Goal: Task Accomplishment & Management: Manage account settings

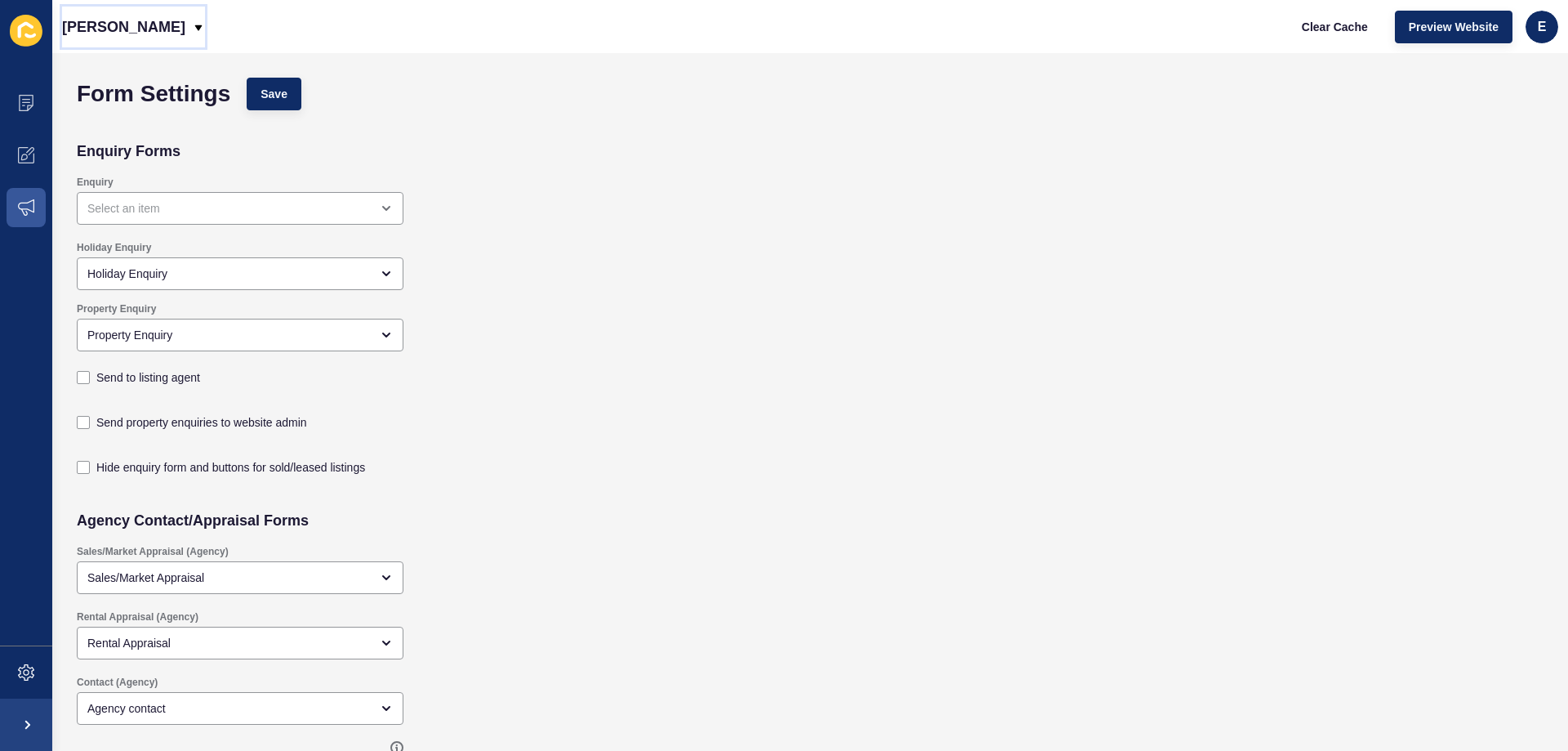
click at [113, 29] on p "[PERSON_NAME]" at bounding box center [124, 26] width 123 height 41
click at [39, 101] on span at bounding box center [26, 103] width 52 height 52
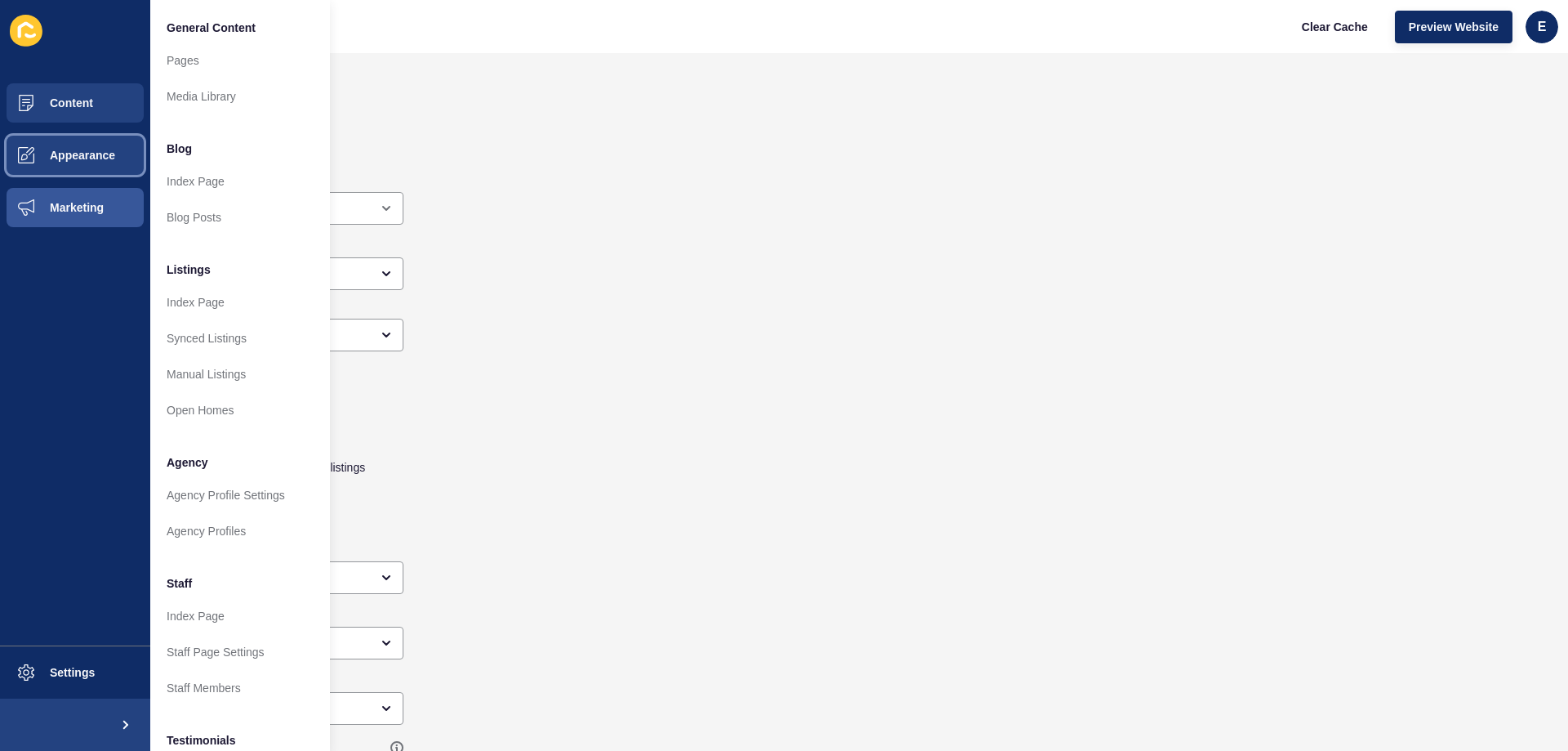
click at [56, 160] on span "Appearance" at bounding box center [56, 155] width 118 height 13
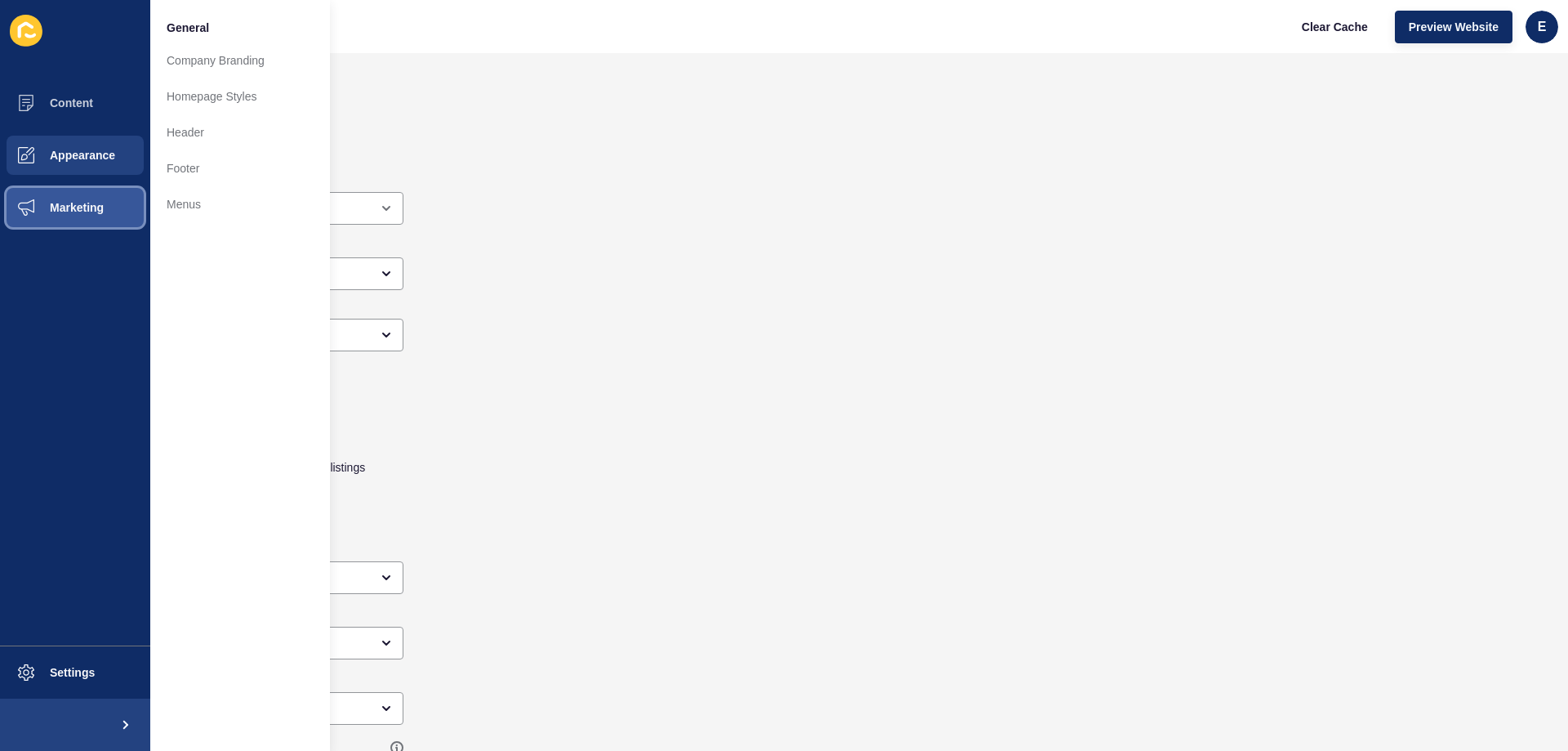
click at [71, 213] on span "Marketing" at bounding box center [50, 207] width 106 height 13
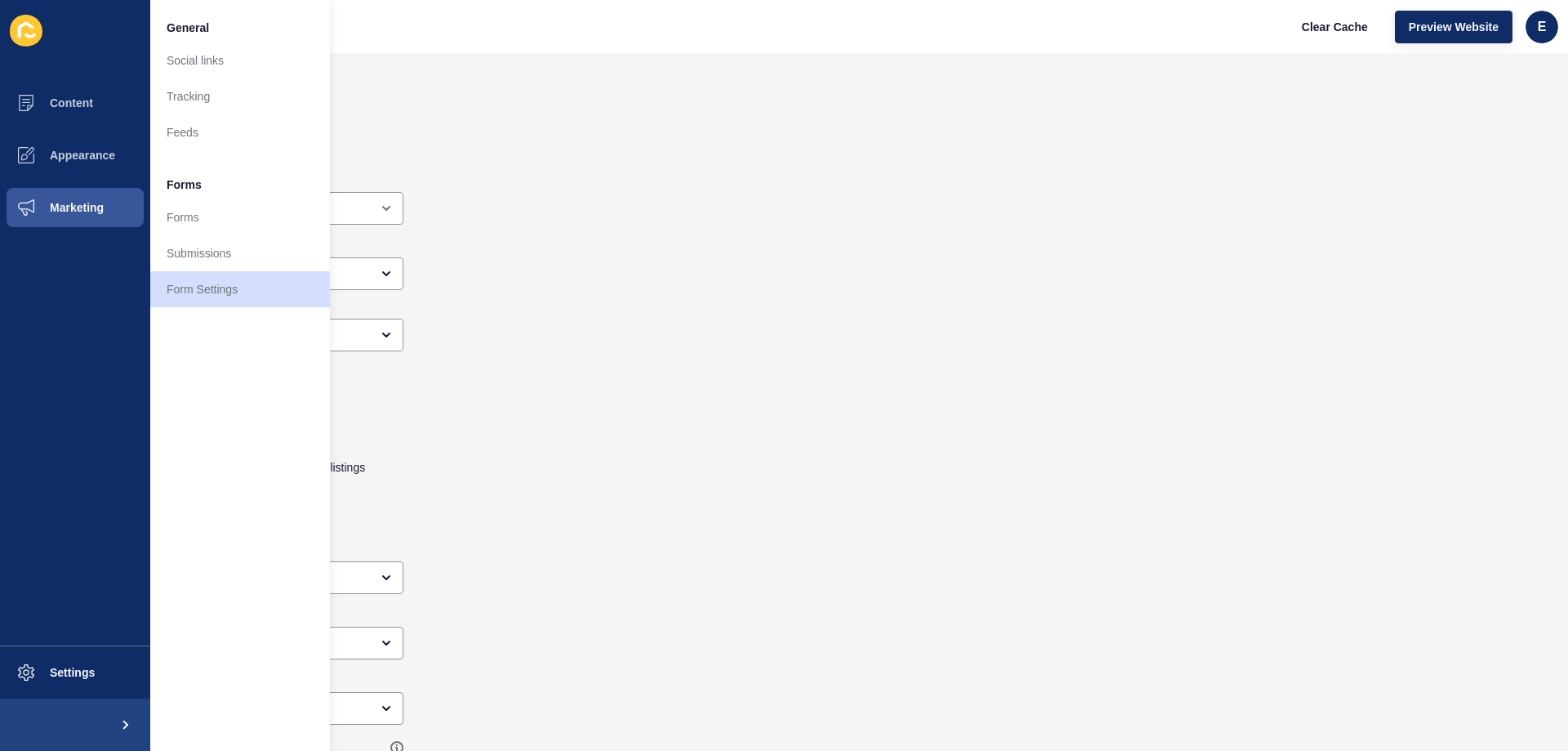
click at [15, 28] on icon at bounding box center [26, 30] width 33 height 32
drag, startPoint x: 55, startPoint y: 0, endPoint x: 46, endPoint y: 322, distance: 322.1
click at [46, 322] on ul "Content Appearance Marketing" at bounding box center [75, 361] width 150 height 569
click at [66, 669] on span "Settings" at bounding box center [46, 672] width 98 height 13
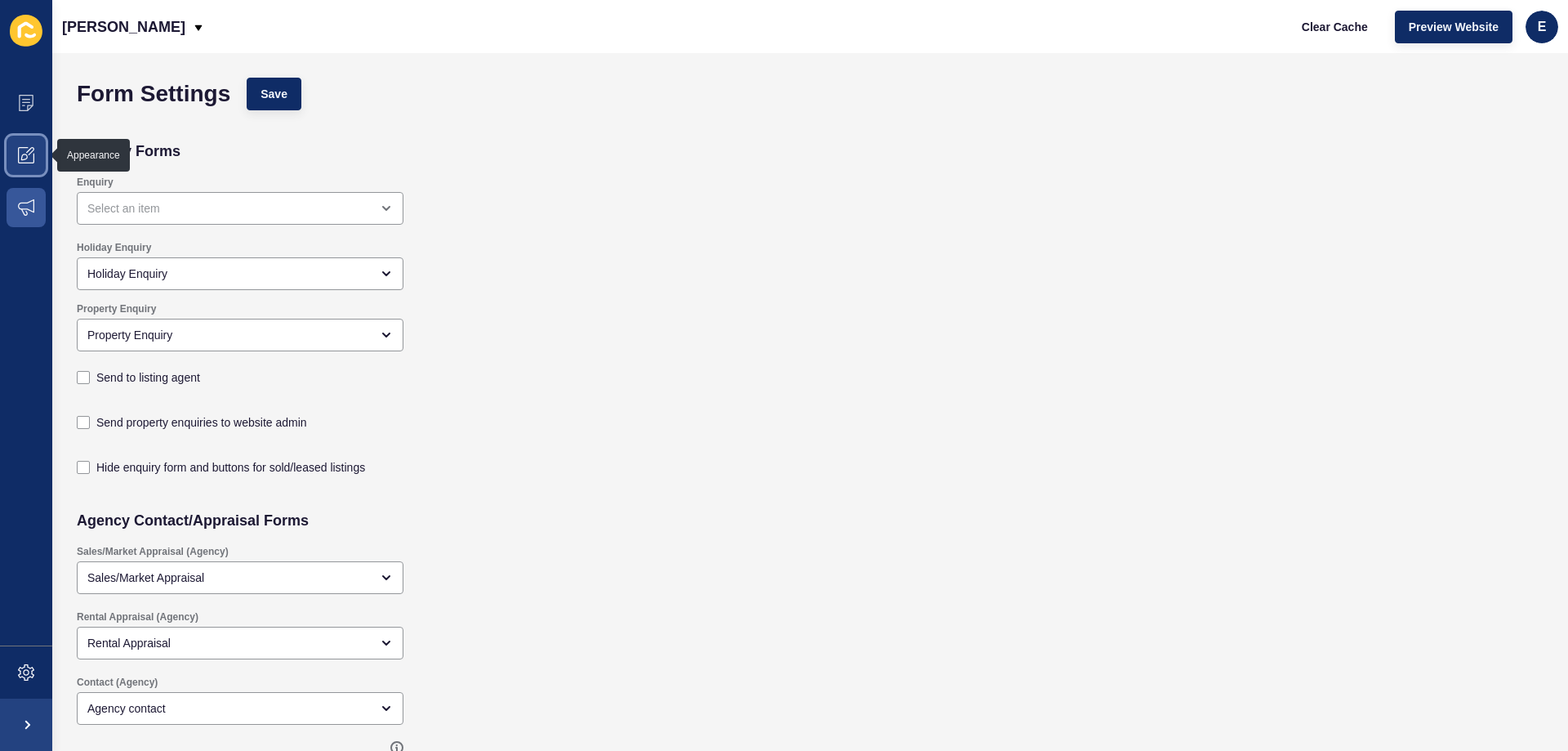
click at [39, 157] on span at bounding box center [26, 156] width 52 height 52
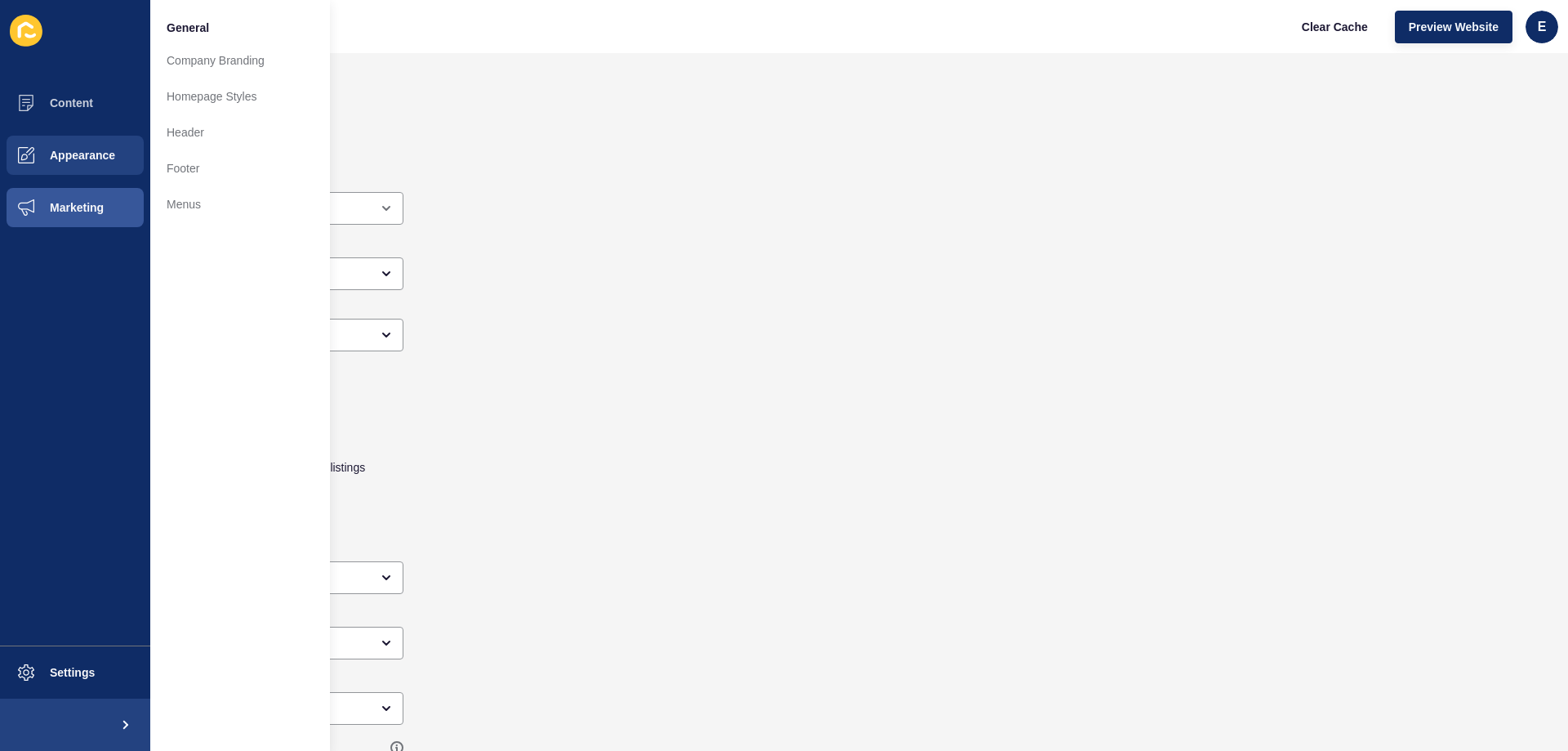
click at [186, 29] on span "General" at bounding box center [187, 28] width 43 height 16
click at [16, 37] on icon at bounding box center [26, 30] width 33 height 32
click at [21, 25] on icon at bounding box center [25, 30] width 15 height 16
click at [48, 380] on ul "Content Appearance Marketing" at bounding box center [75, 361] width 150 height 569
click at [44, 94] on span at bounding box center [26, 103] width 52 height 52
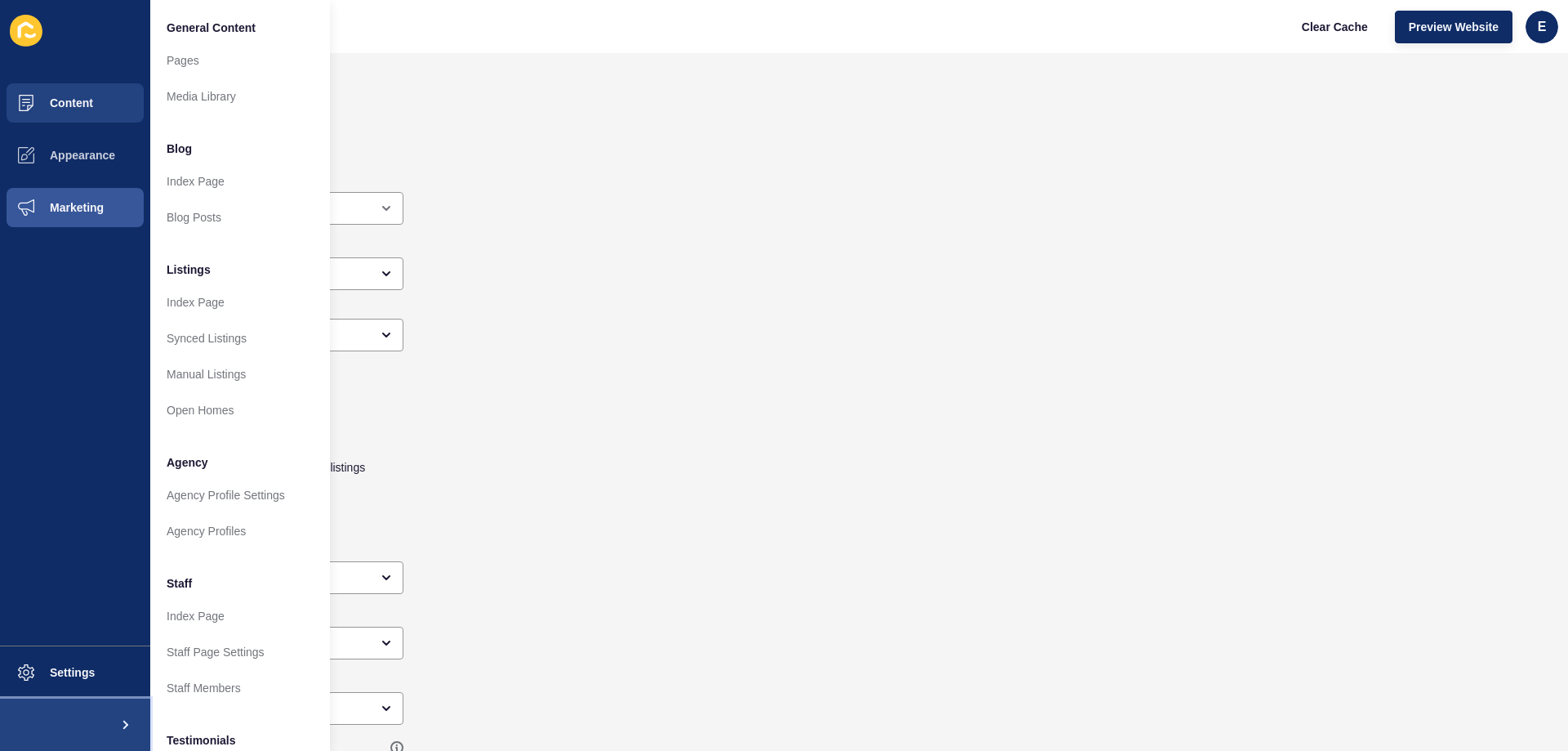
click at [117, 725] on span at bounding box center [124, 725] width 52 height 52
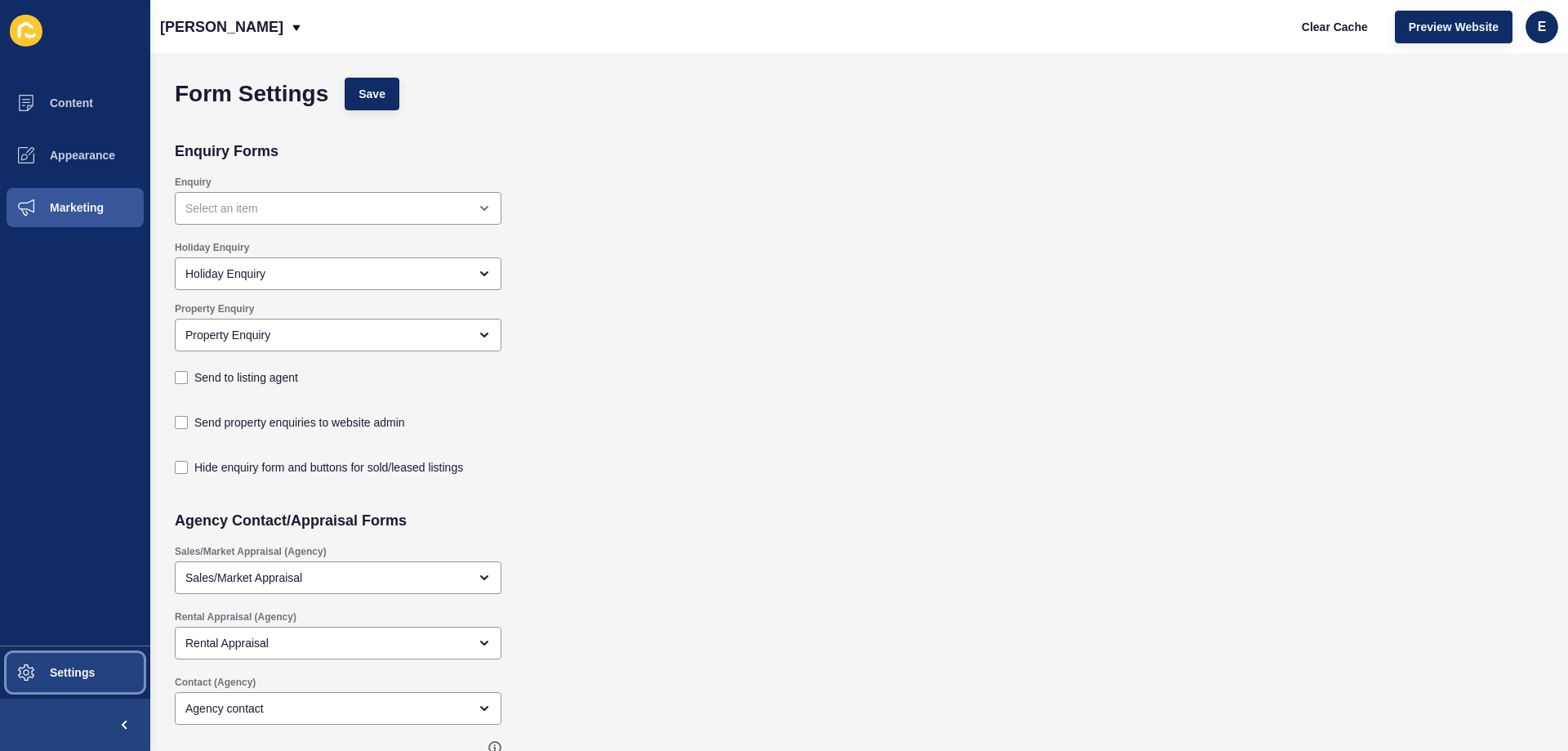
click at [89, 684] on button "Settings" at bounding box center [75, 673] width 150 height 52
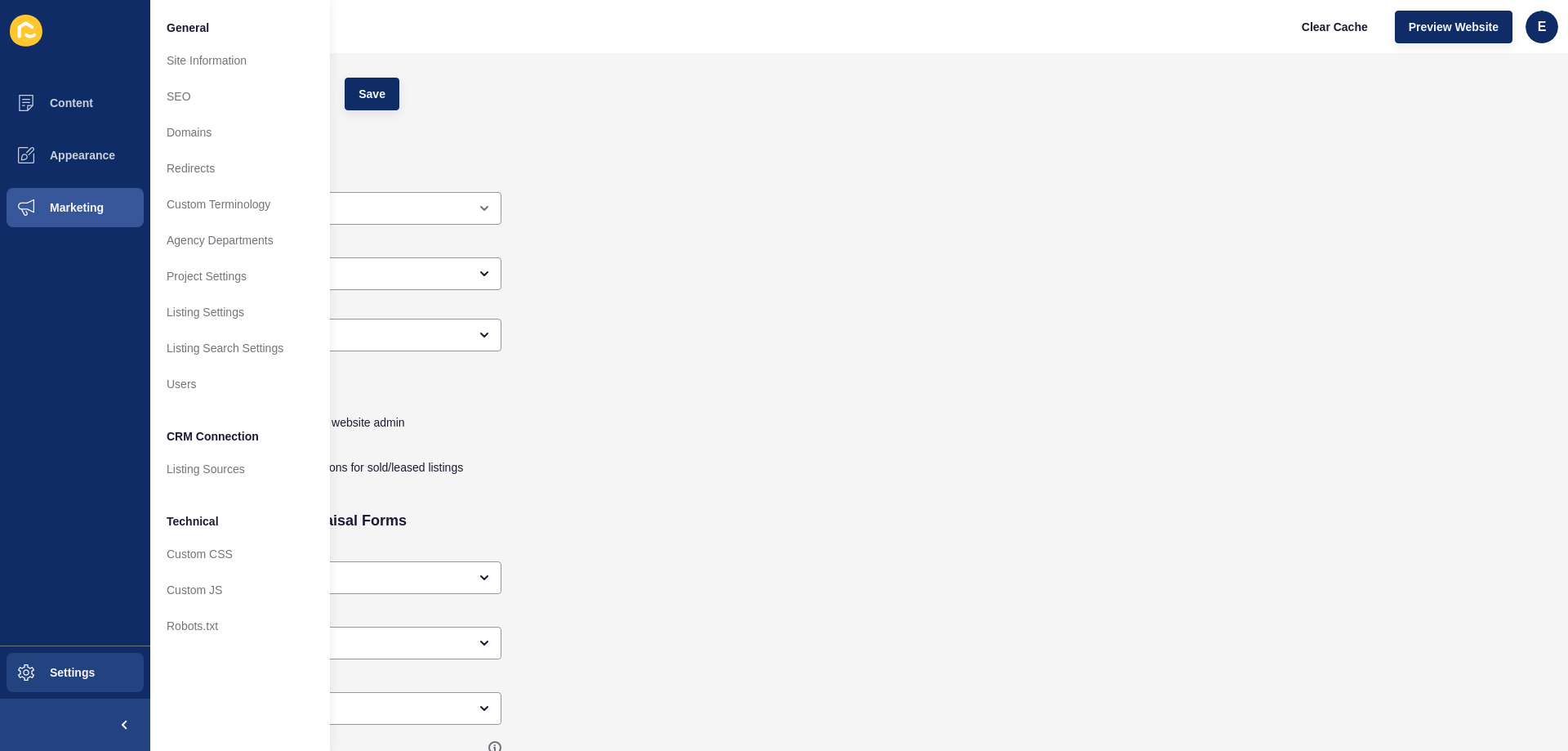
click at [547, 109] on div "Form Settings Save" at bounding box center [721, 94] width 1109 height 49
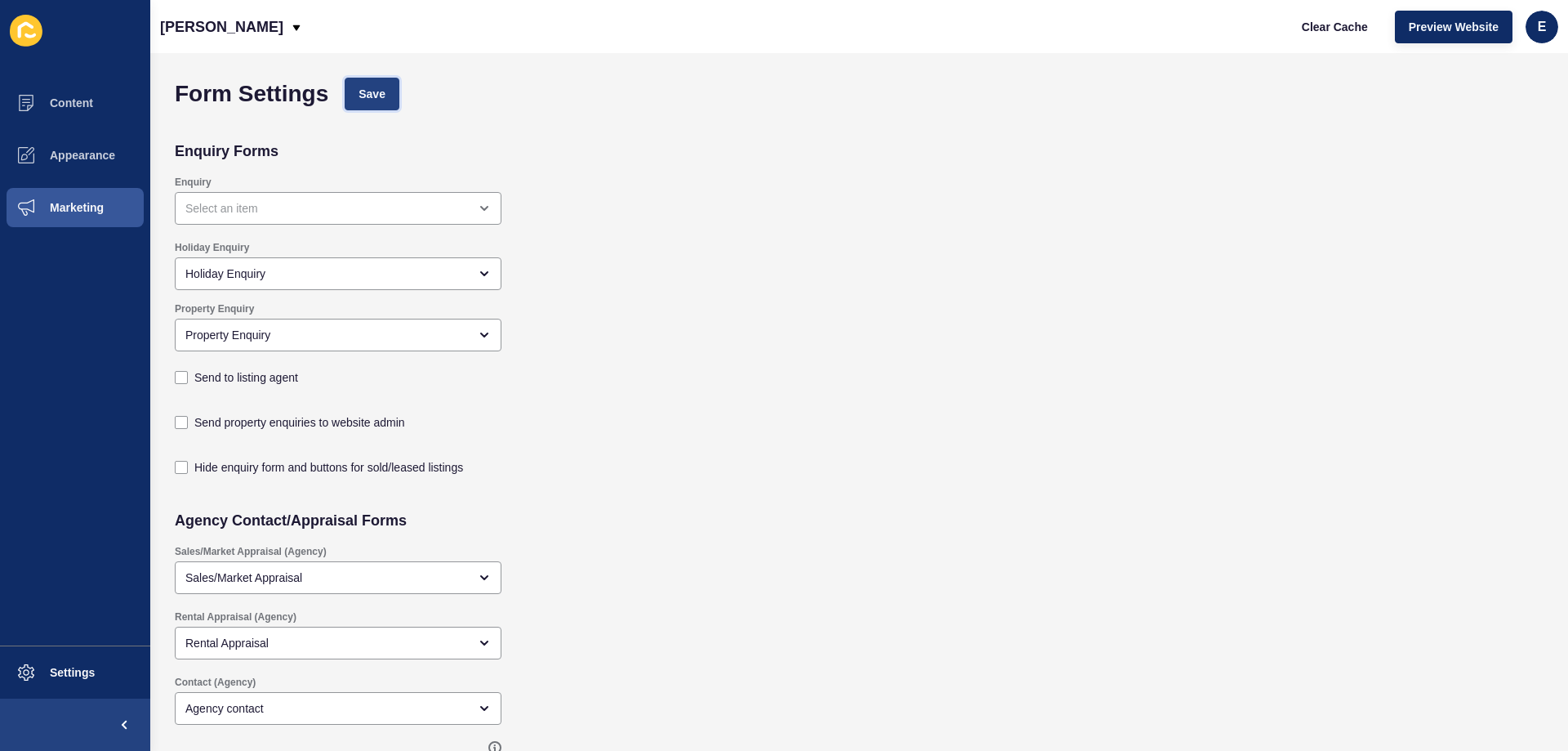
click at [384, 98] on span "Save" at bounding box center [373, 94] width 27 height 16
click at [260, 25] on p "[PERSON_NAME]" at bounding box center [222, 26] width 123 height 41
click at [251, 73] on div "Back to website list" at bounding box center [231, 75] width 117 height 30
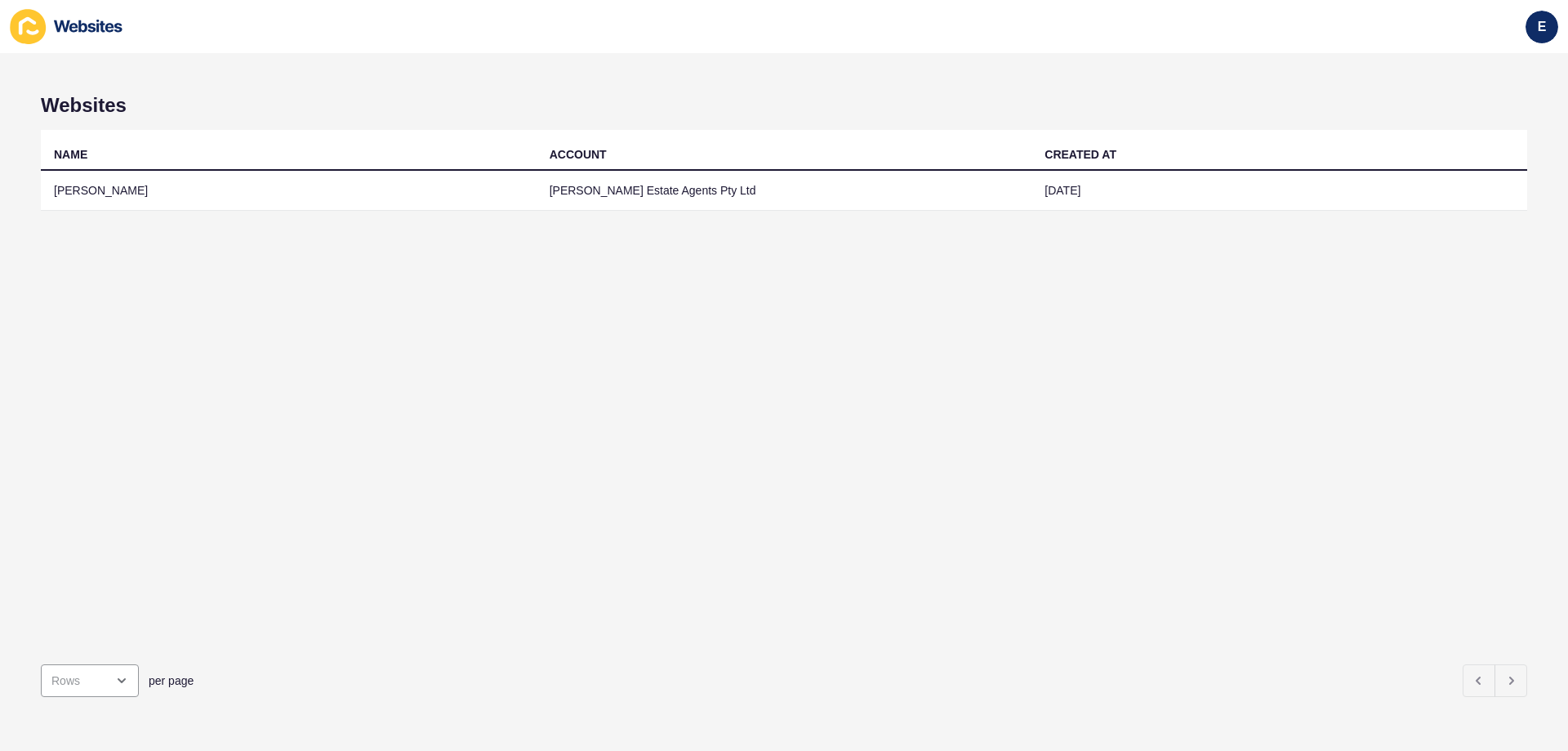
drag, startPoint x: 61, startPoint y: 4, endPoint x: 331, endPoint y: 46, distance: 273.2
click at [331, 46] on div "e" at bounding box center [784, 26] width 1568 height 53
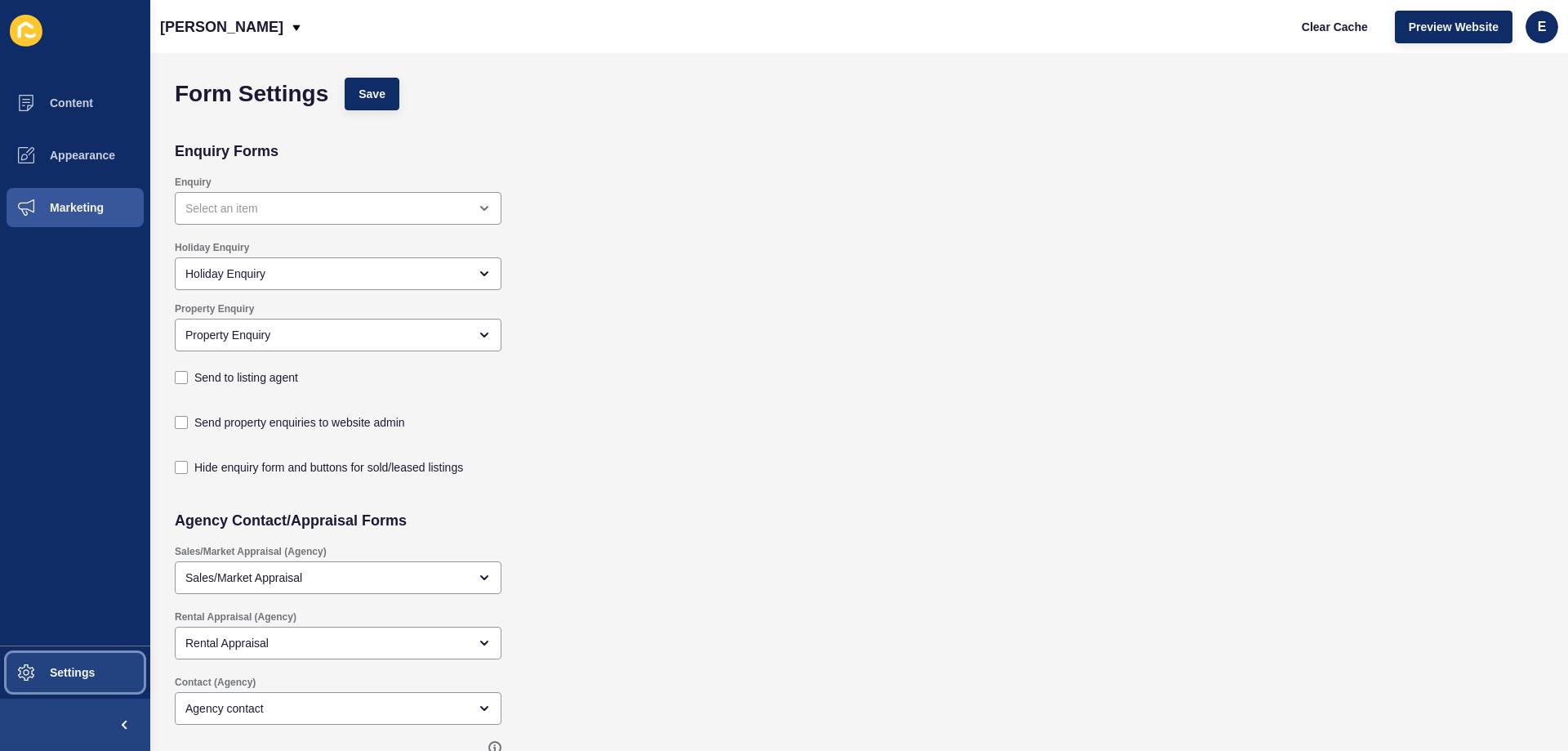
click at [65, 656] on button "Settings" at bounding box center [75, 673] width 150 height 52
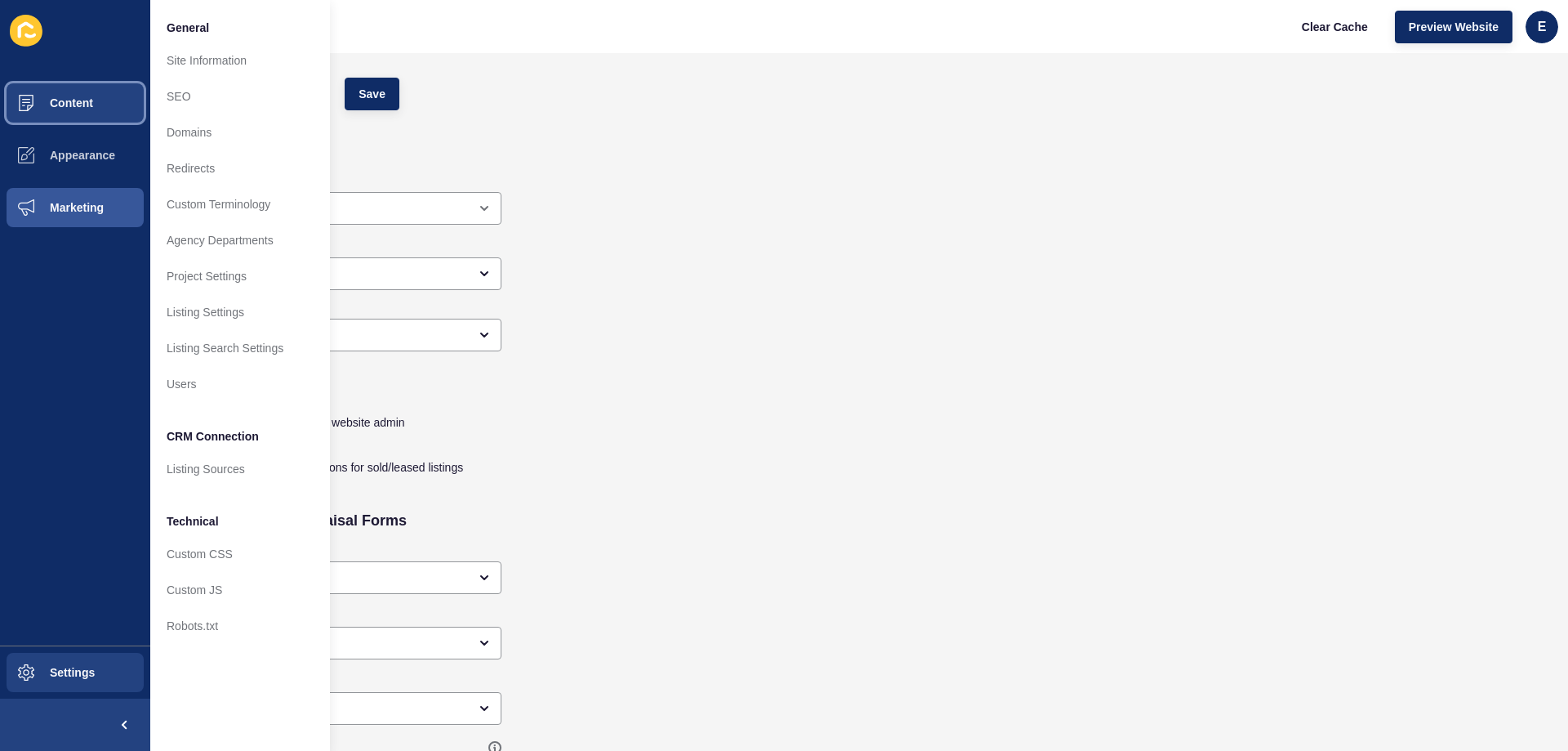
click at [93, 109] on button "Content" at bounding box center [75, 103] width 150 height 52
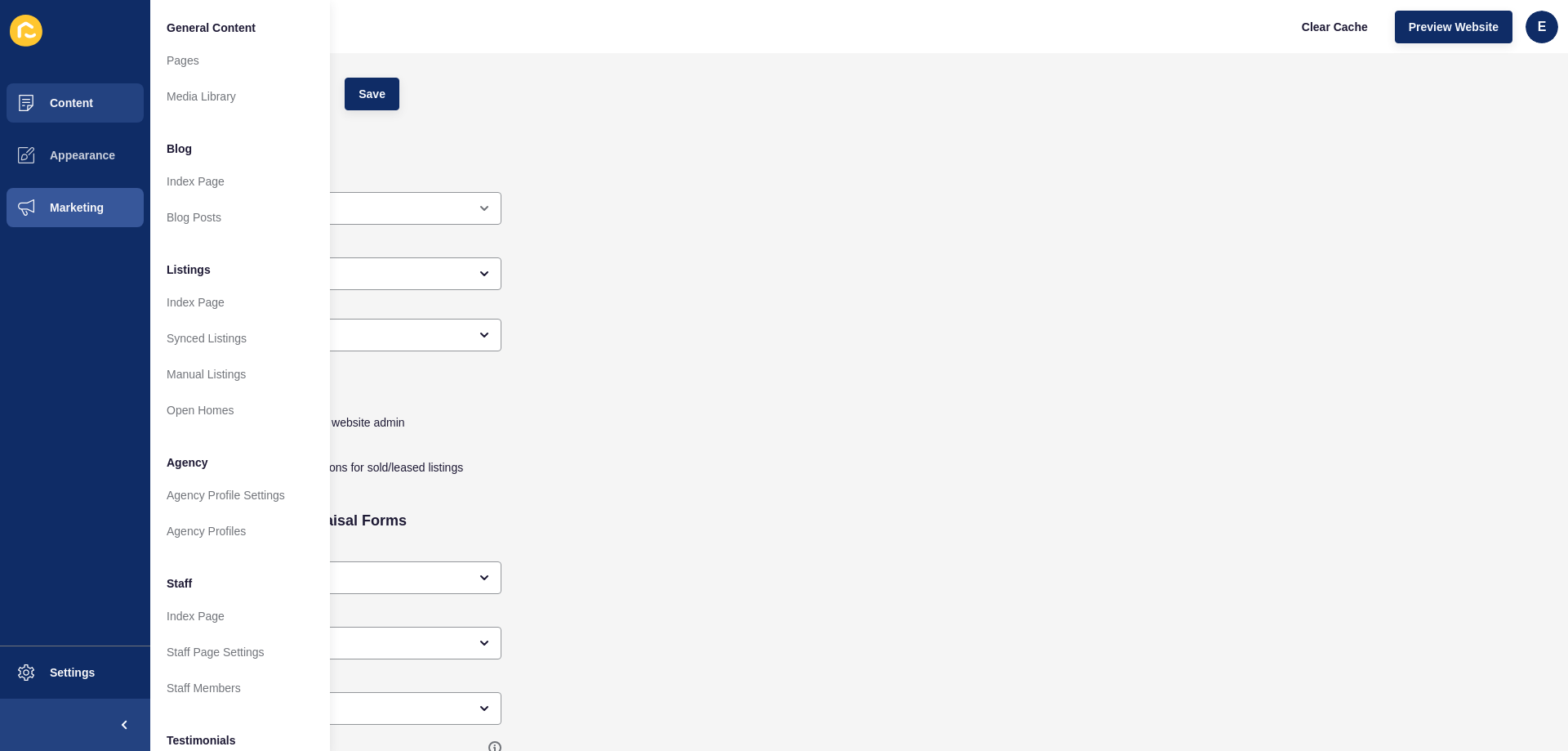
click at [15, 22] on icon at bounding box center [26, 30] width 33 height 32
click at [19, 22] on icon at bounding box center [26, 30] width 33 height 32
click at [20, 22] on icon at bounding box center [26, 30] width 33 height 32
click at [1484, 27] on span "Preview Website" at bounding box center [1453, 27] width 90 height 16
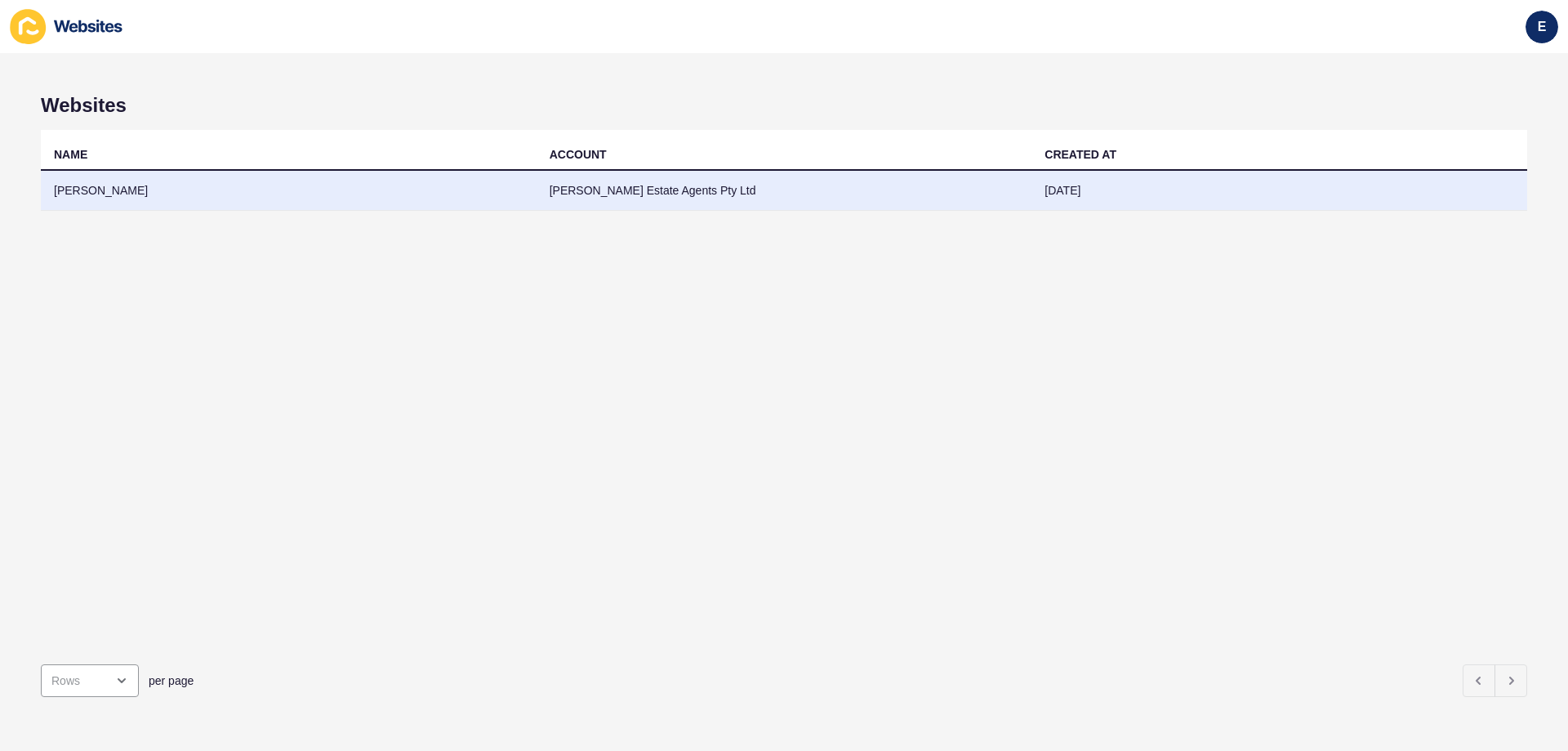
click at [715, 185] on td "[PERSON_NAME] Estate Agents Pty Ltd" at bounding box center [785, 191] width 496 height 40
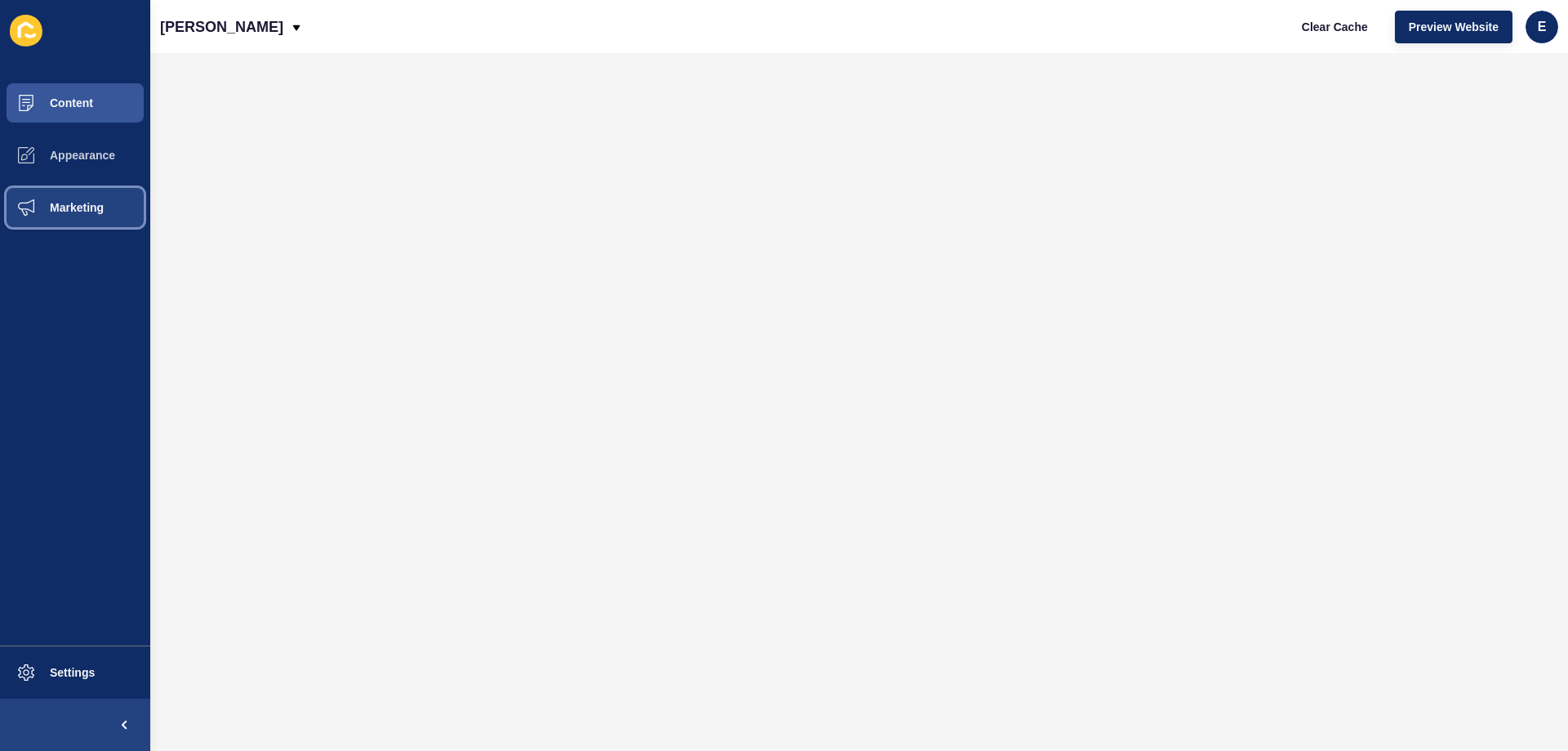
click at [65, 210] on span "Marketing" at bounding box center [50, 207] width 106 height 13
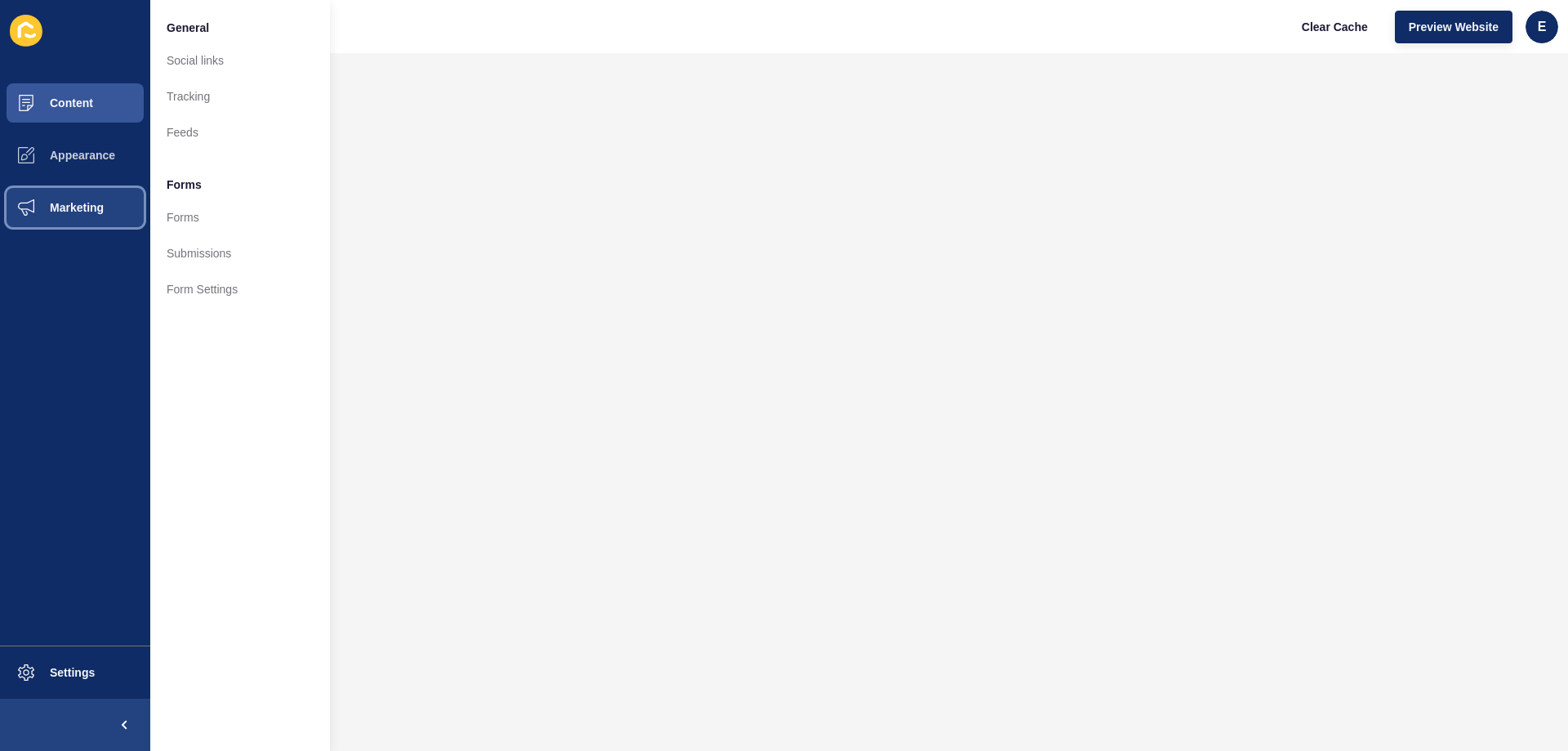
click at [65, 210] on span "Marketing" at bounding box center [50, 207] width 106 height 13
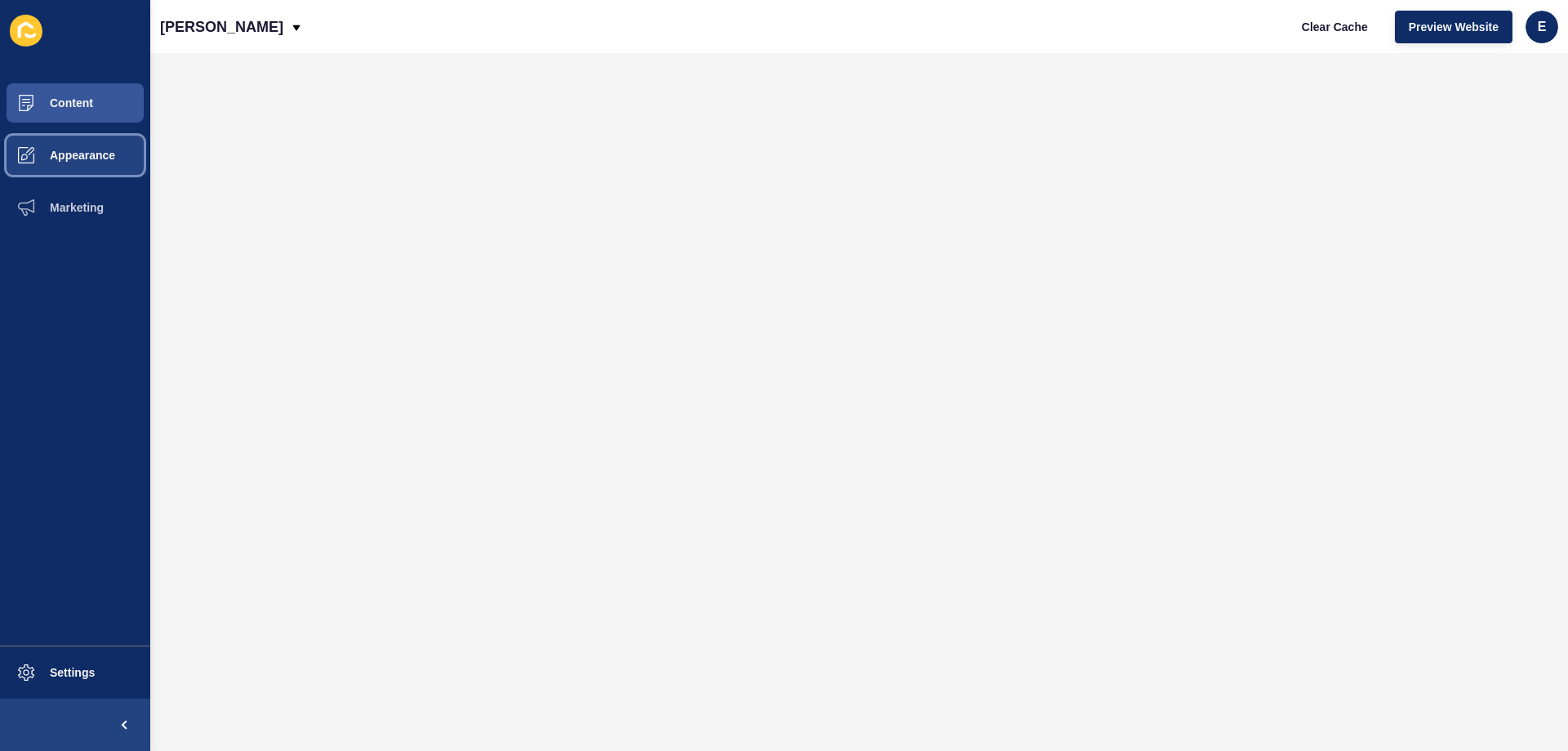
click at [80, 157] on span "Appearance" at bounding box center [56, 155] width 118 height 13
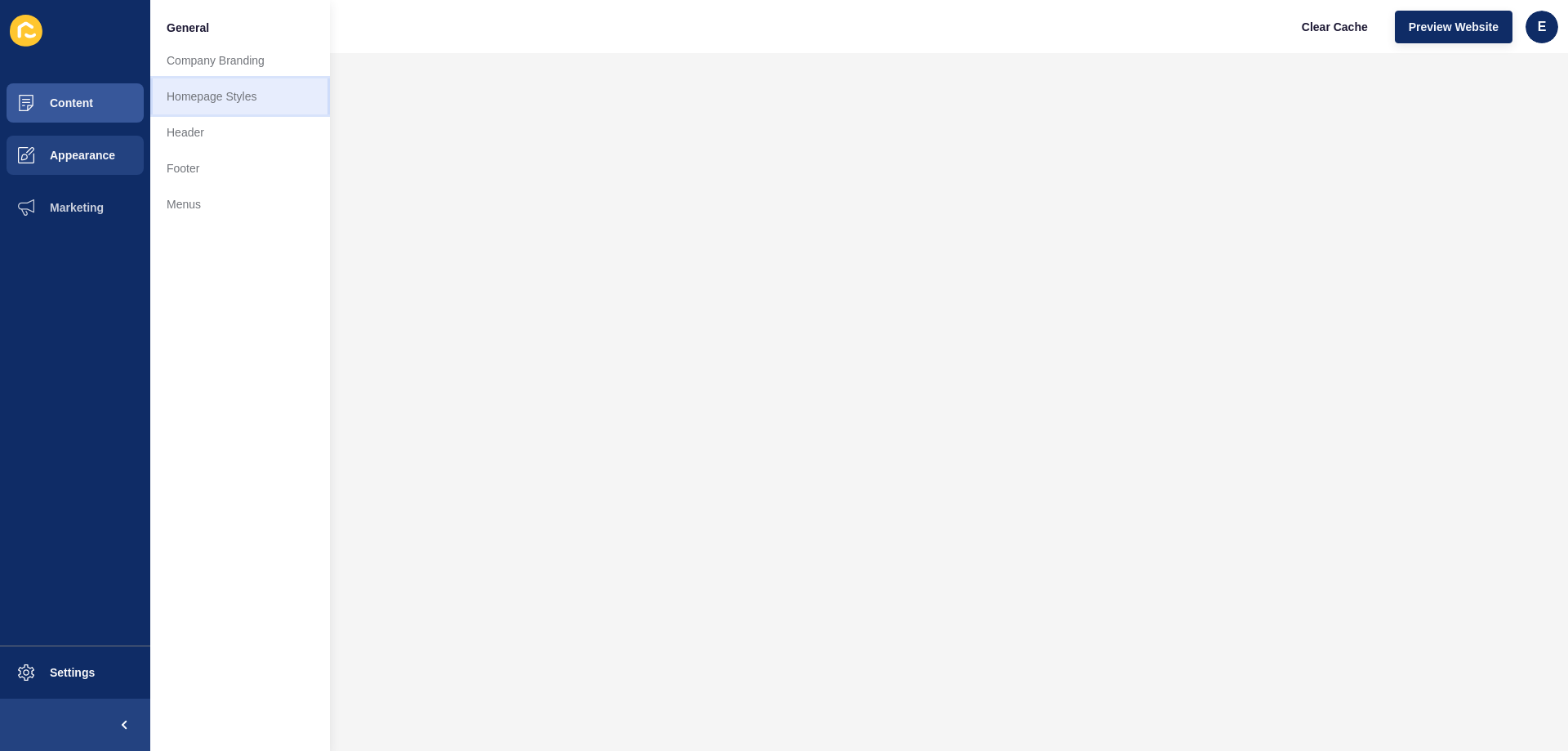
click at [208, 91] on link "Homepage Styles" at bounding box center [240, 97] width 180 height 36
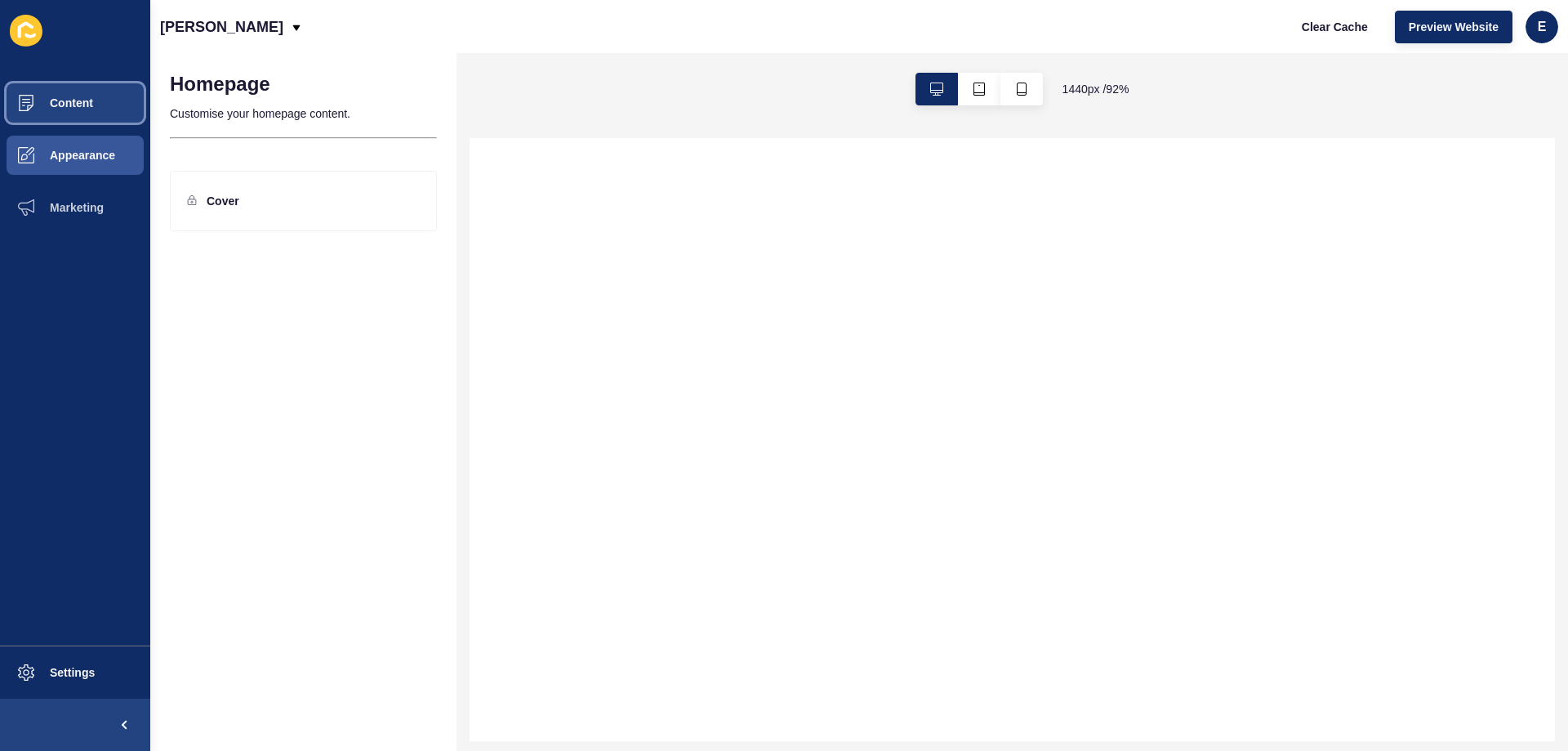
click at [73, 98] on span "Content" at bounding box center [45, 103] width 96 height 13
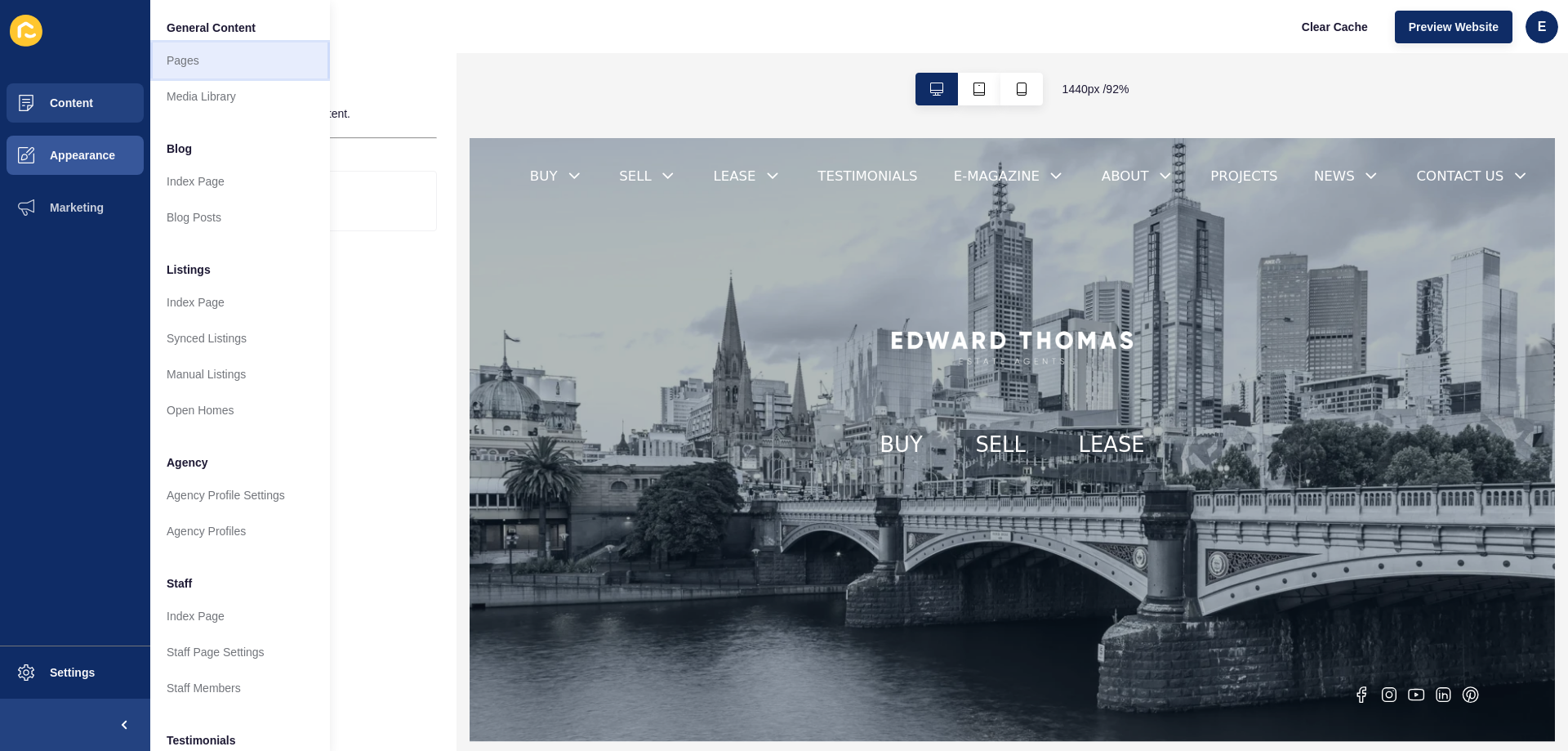
click at [231, 63] on link "Pages" at bounding box center [240, 61] width 180 height 36
